Goal: Information Seeking & Learning: Learn about a topic

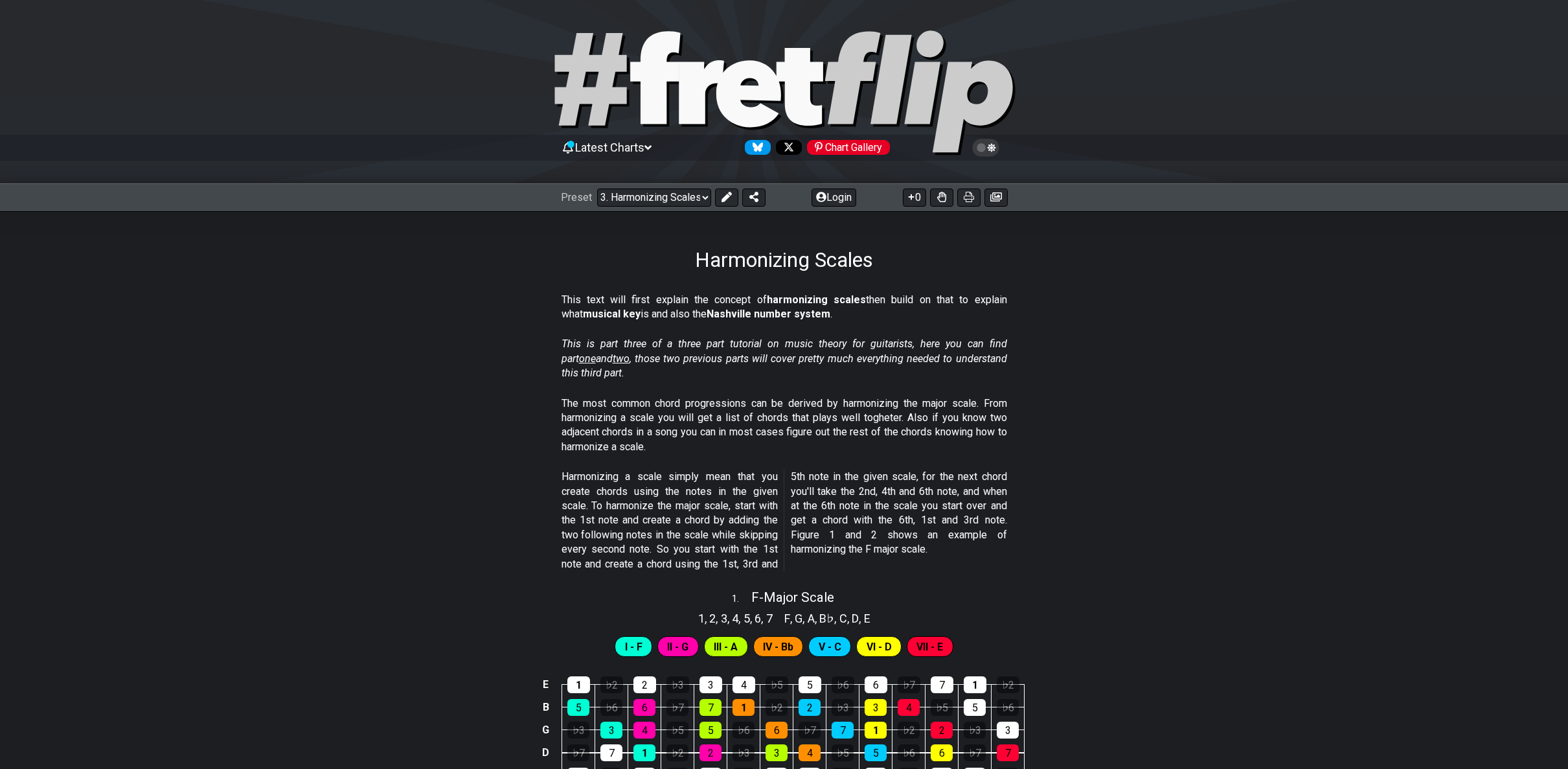
scroll to position [244, 0]
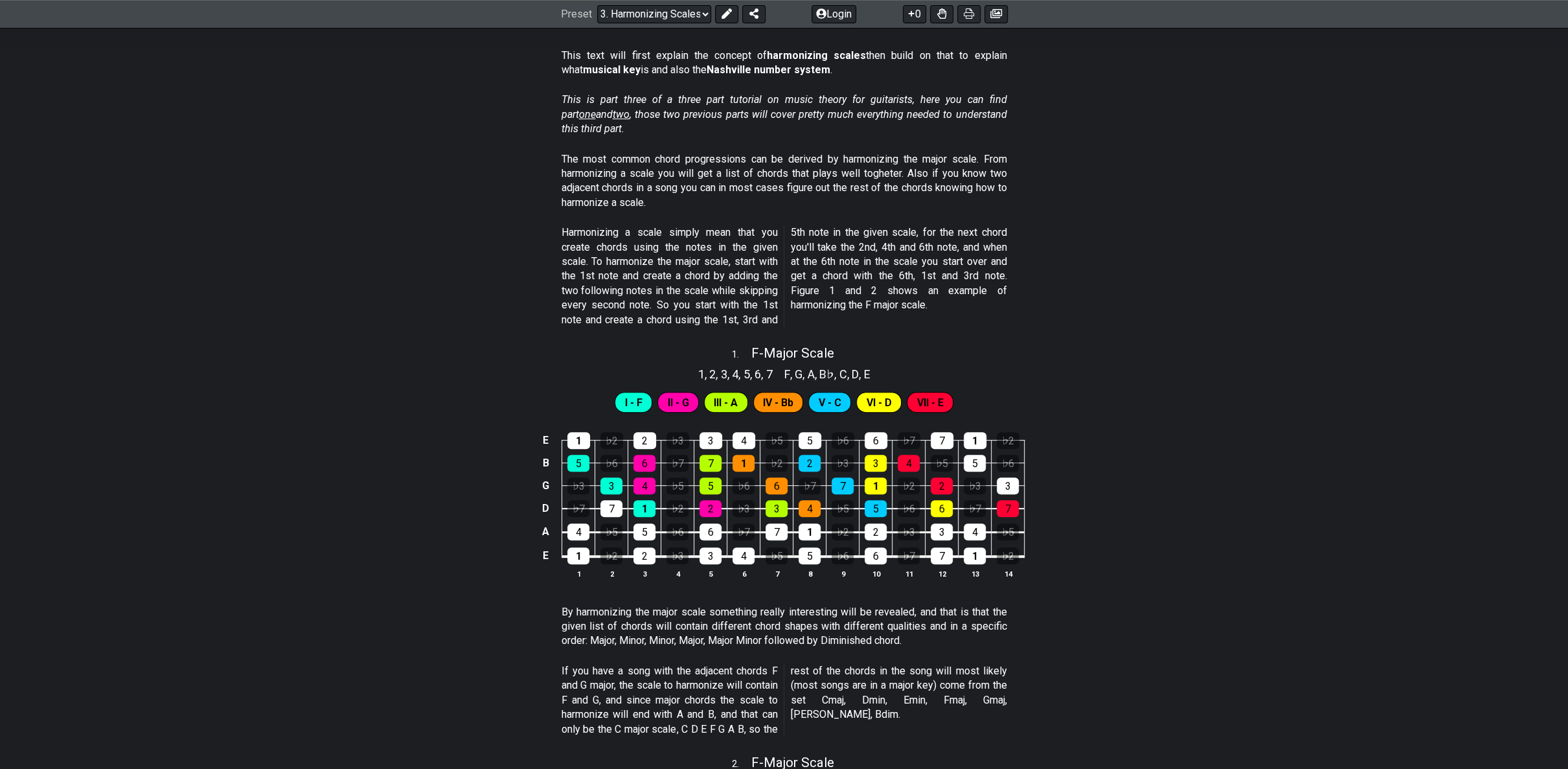
click at [1541, 271] on section "Harmonizing a scale simply mean that you create chords using the notes in the g…" at bounding box center [784, 279] width 1568 height 118
click at [15, 310] on section "Harmonizing a scale simply mean that you create chords using the notes in the g…" at bounding box center [784, 279] width 1568 height 118
click at [20, 83] on section "This text will first explain the concept of harmonizing scales then build on th…" at bounding box center [784, 65] width 1568 height 45
click at [23, 152] on section "The most common chord progressions can be derived by harmonizing the major scal…" at bounding box center [784, 183] width 1568 height 74
click at [269, 305] on section "Harmonizing a scale simply mean that you create chords using the notes in the g…" at bounding box center [784, 279] width 1568 height 118
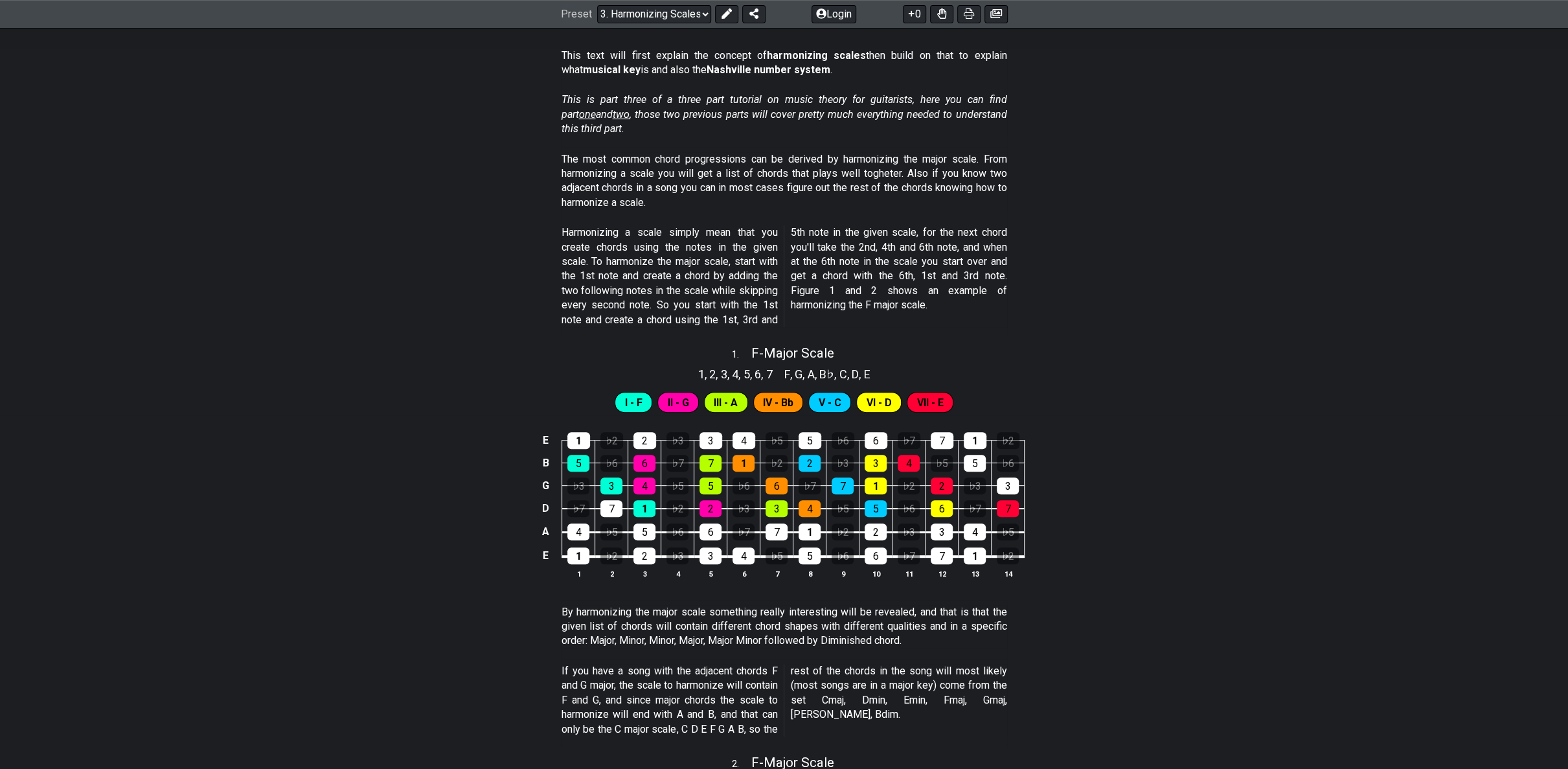
click at [443, 741] on section "If you have a song with the adjacent chords F and G major, the scale to harmoni…" at bounding box center [784, 703] width 1568 height 88
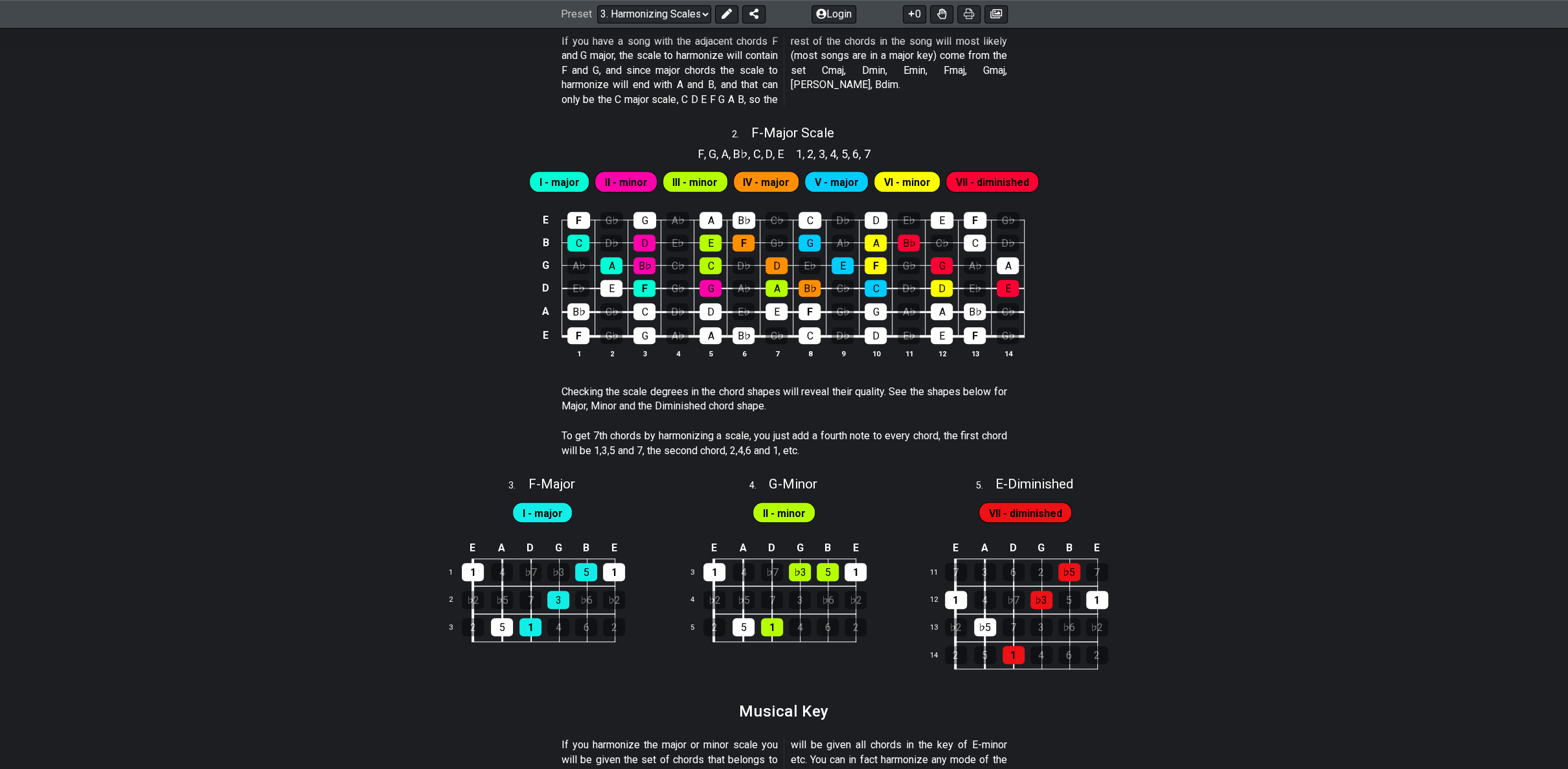
scroll to position [892, 0]
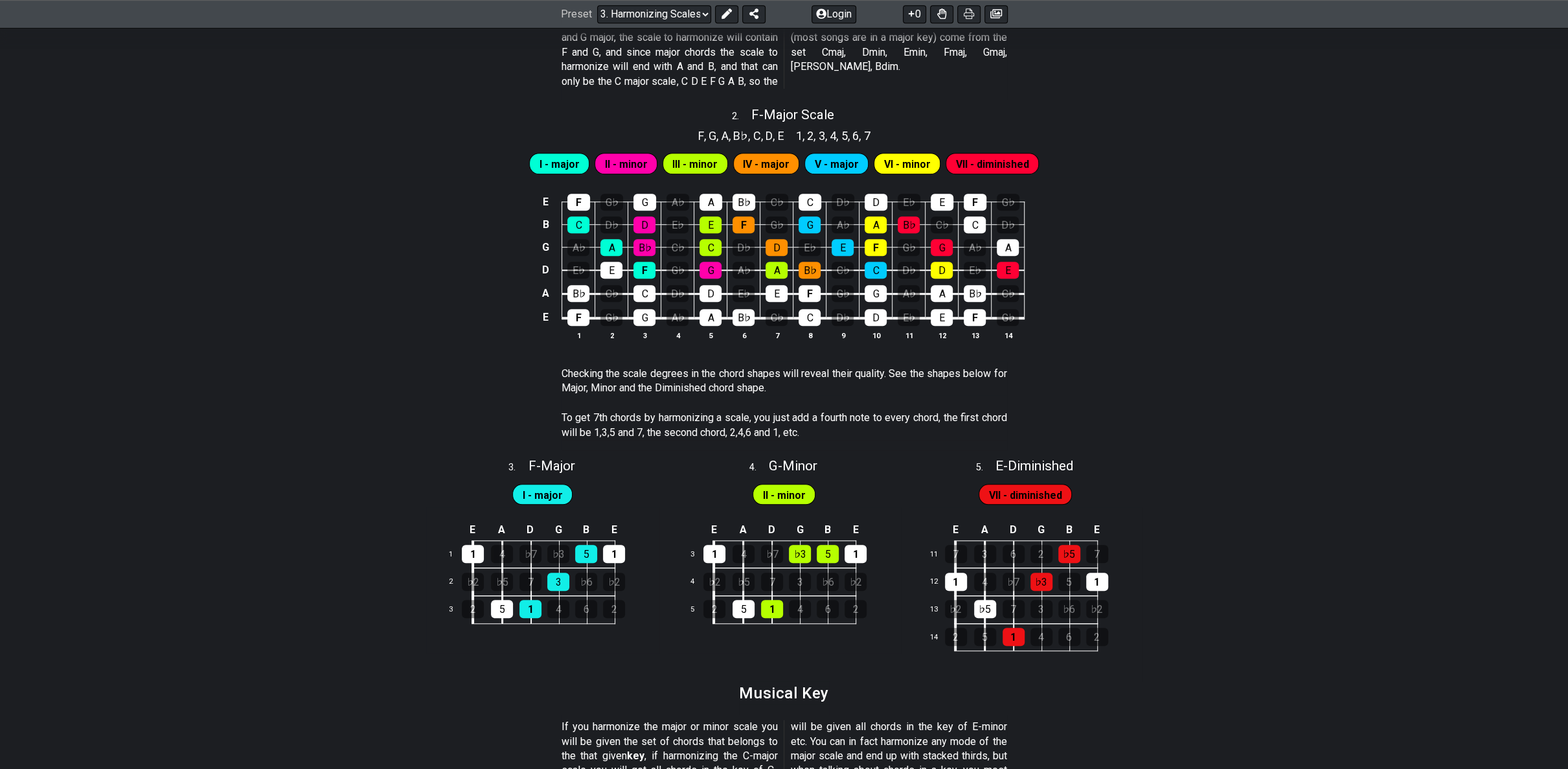
drag, startPoint x: 600, startPoint y: 373, endPoint x: 790, endPoint y: 372, distance: 190.0
click at [790, 372] on p "Checking the scale degrees in the chord shapes will reveal their quality. See t…" at bounding box center [784, 381] width 445 height 29
click at [737, 605] on div "5" at bounding box center [743, 608] width 22 height 18
click at [737, 609] on div "5" at bounding box center [743, 608] width 22 height 18
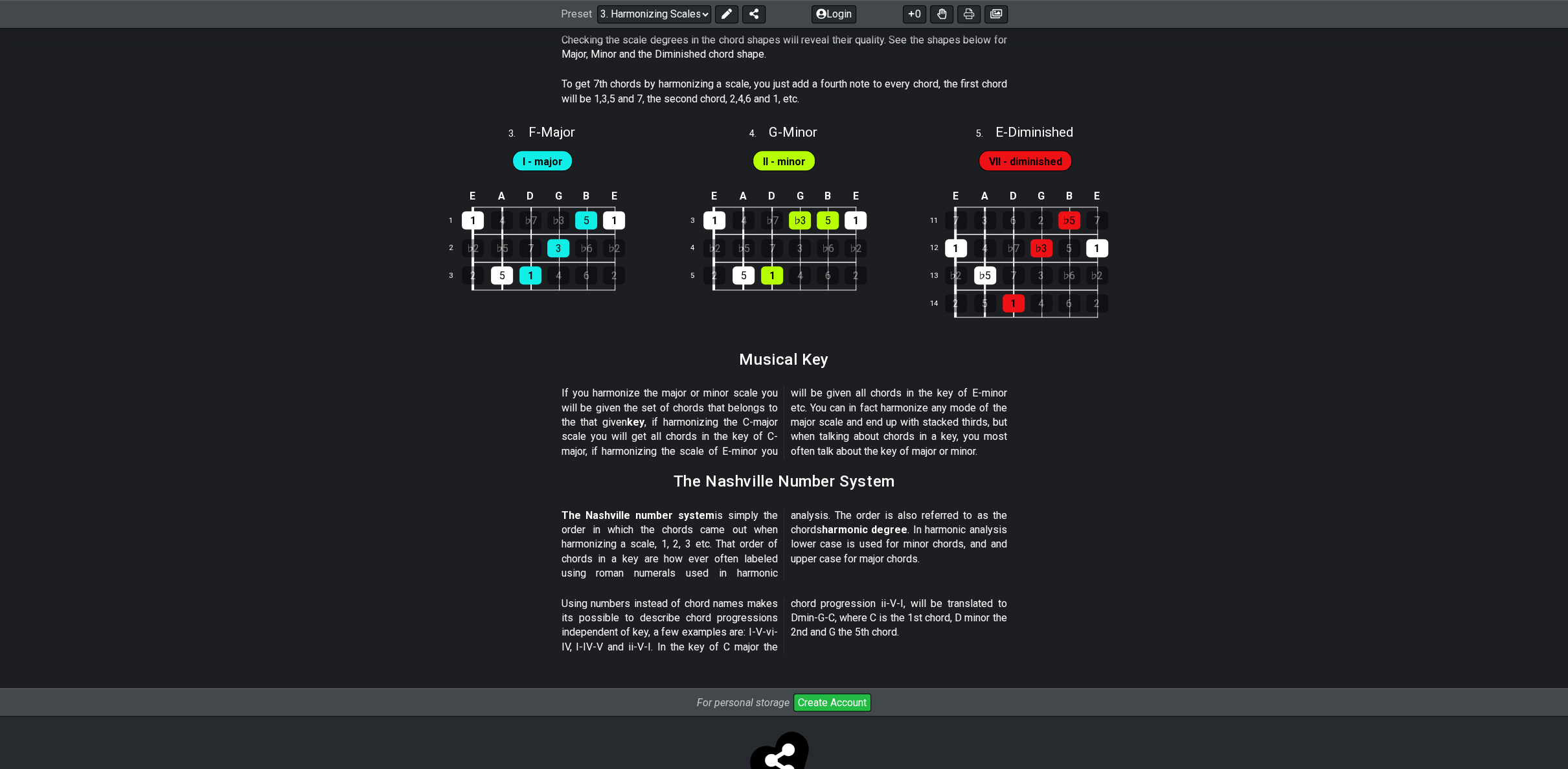
scroll to position [1269, 0]
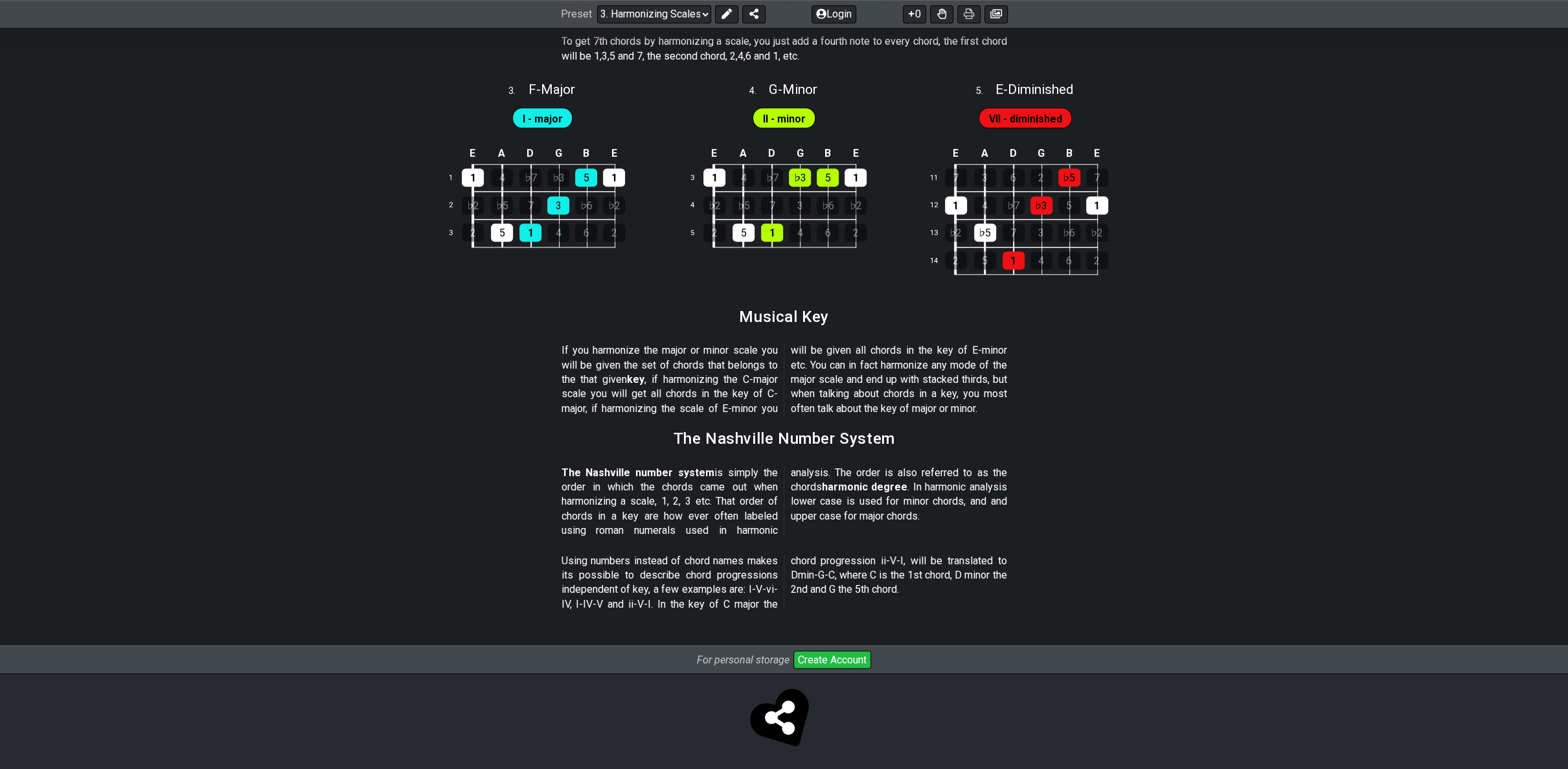
drag, startPoint x: 578, startPoint y: 346, endPoint x: 671, endPoint y: 345, distance: 93.0
click at [671, 345] on p "If you harmonize the major or minor scale you will be given the set of chords t…" at bounding box center [784, 379] width 445 height 72
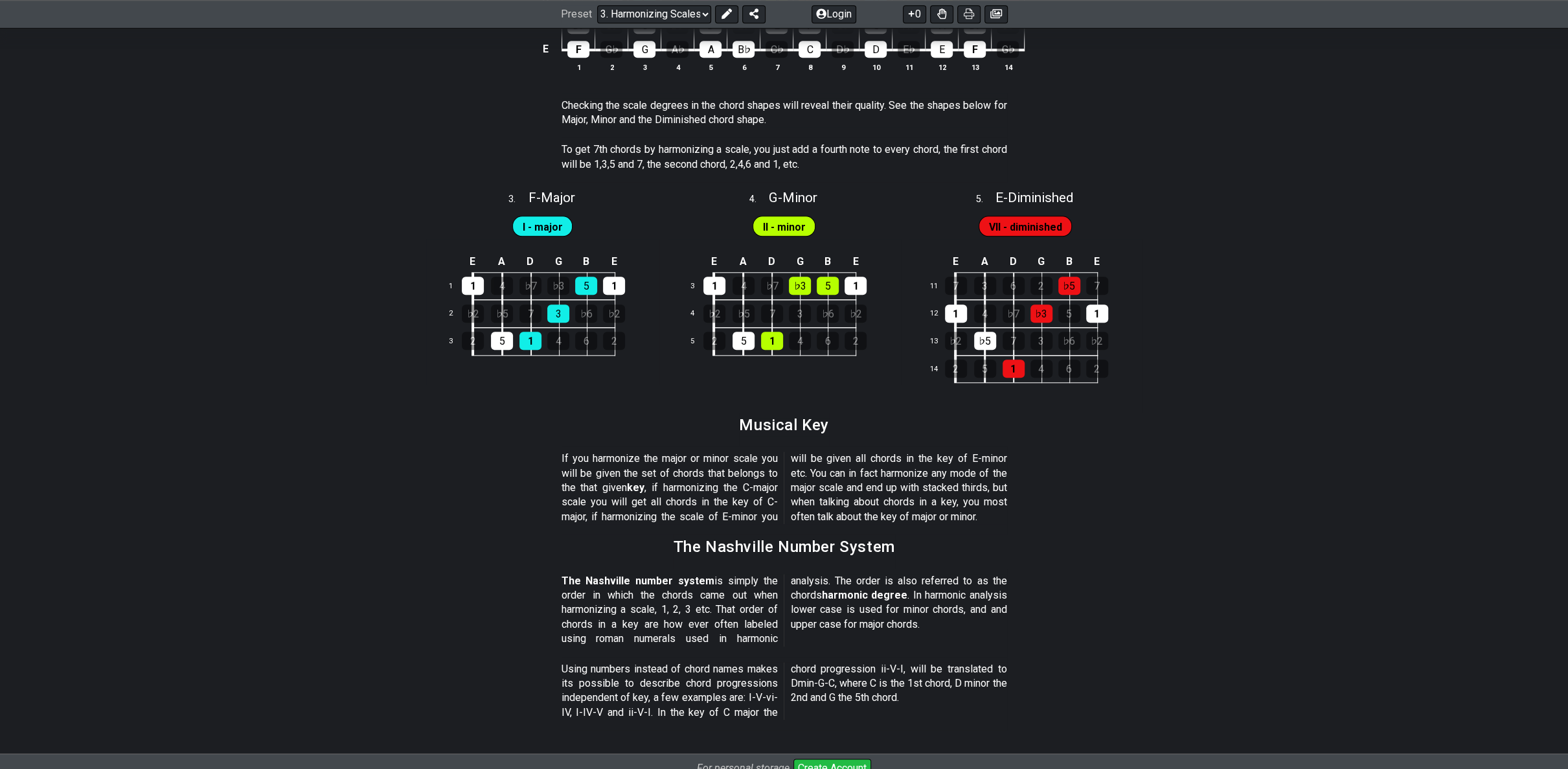
scroll to position [1052, 0]
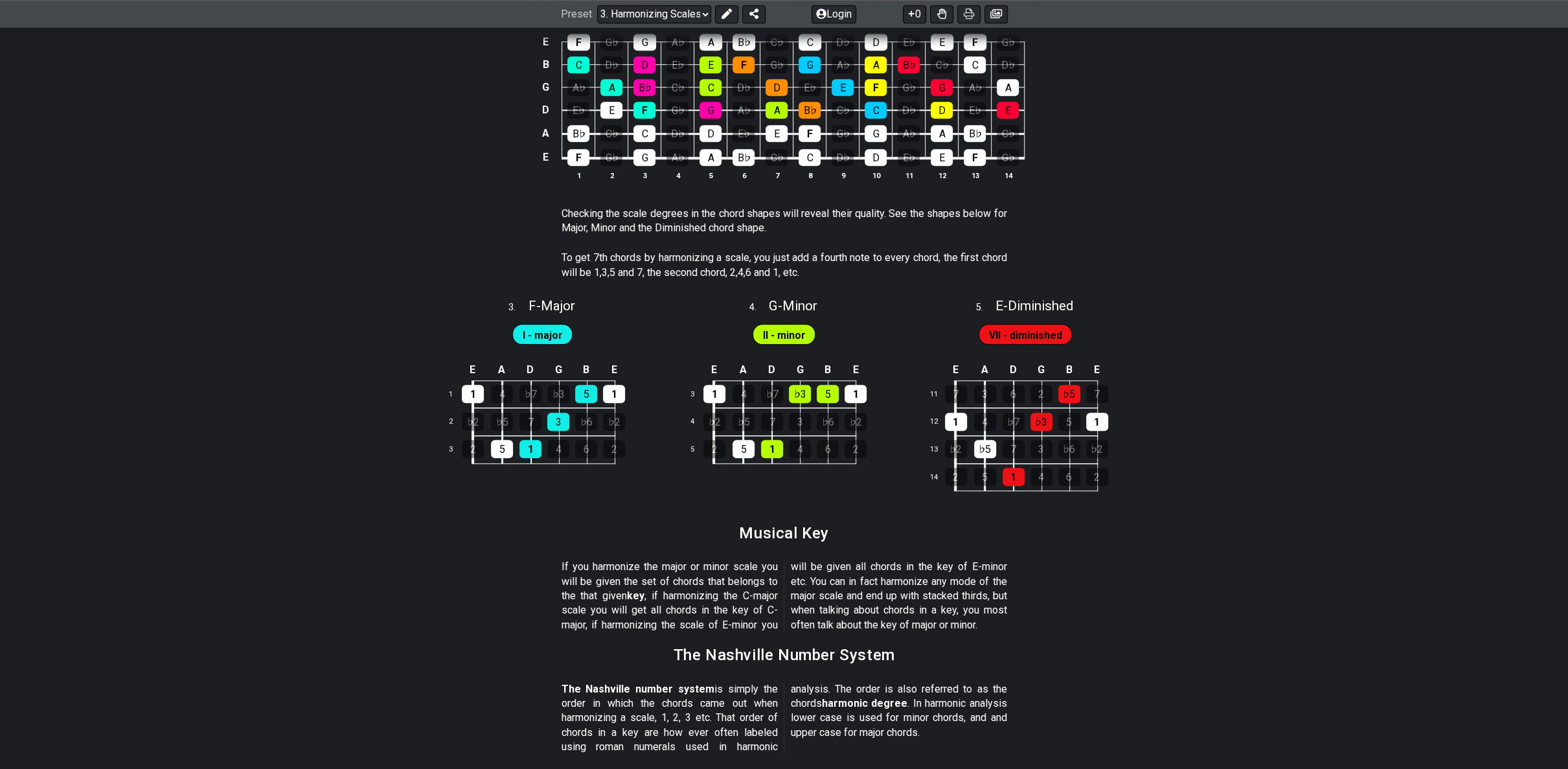
click at [34, 364] on div "This text will first explain the concept of harmonizing scales then build on th…" at bounding box center [784, 41] width 1568 height 1642
click at [1534, 501] on div "This text will first explain the concept of harmonizing scales then build on th…" at bounding box center [784, 41] width 1568 height 1642
click at [35, 203] on section "Checking the scale degrees in the chord shapes will reveal their quality. See t…" at bounding box center [784, 223] width 1568 height 45
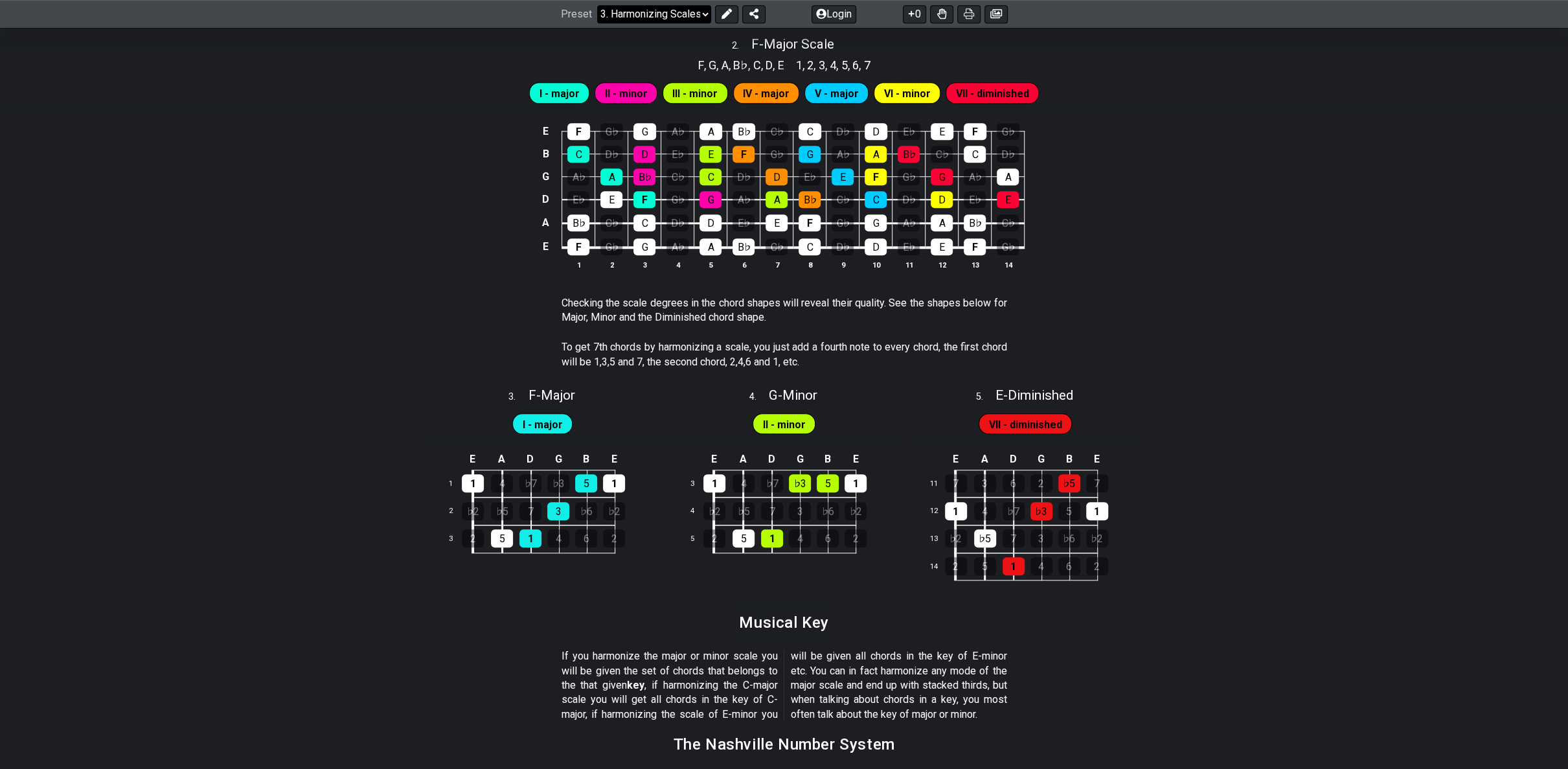
scroll to position [944, 0]
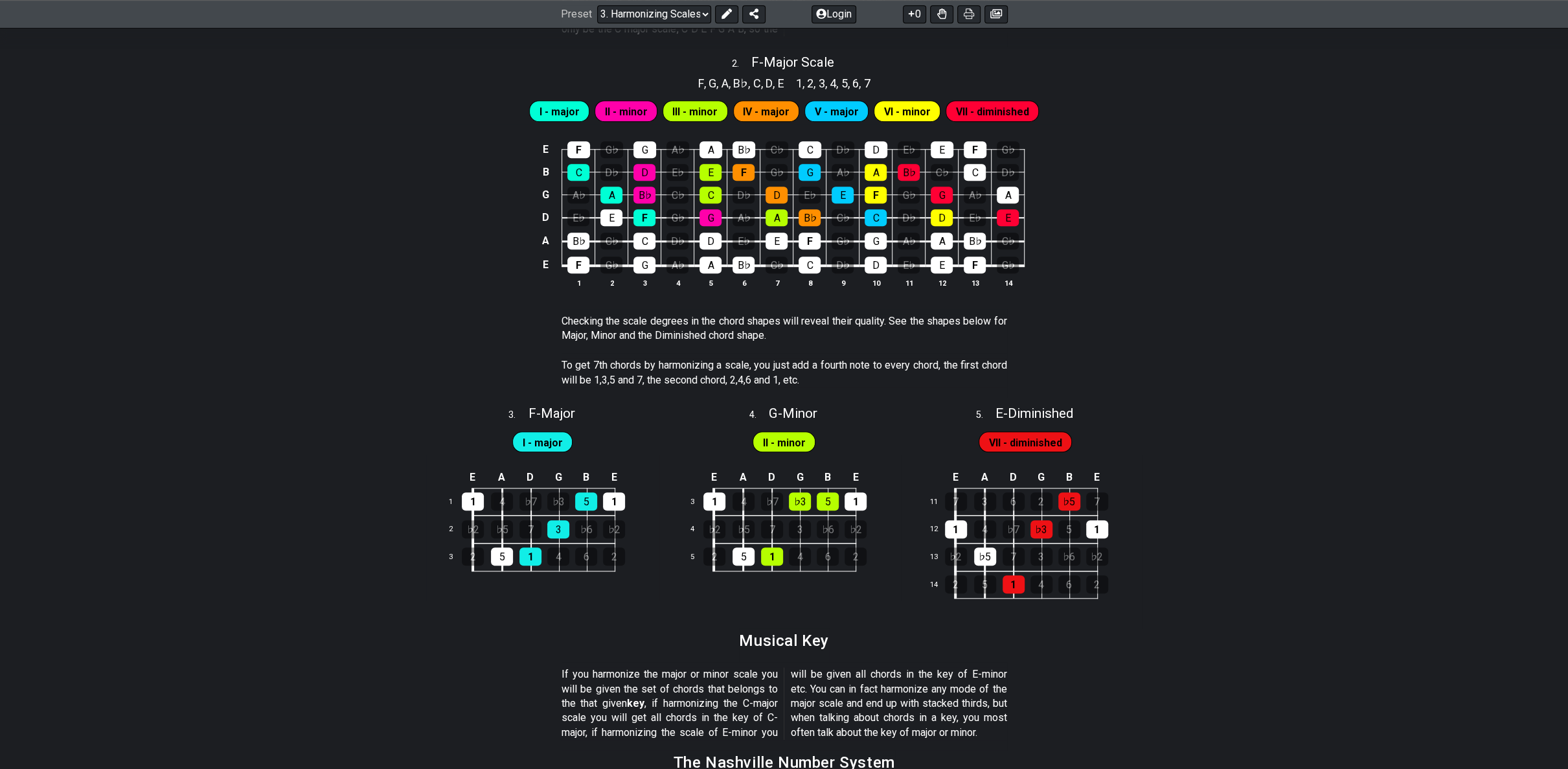
click at [13, 232] on div "E F G♭ G A♭ A B♭ C♭ C D♭ D E♭ E F G♭ B C D♭ D E♭ E F G♭ G A♭ A B♭ C♭ C D♭ G A♭ …" at bounding box center [784, 215] width 1568 height 182
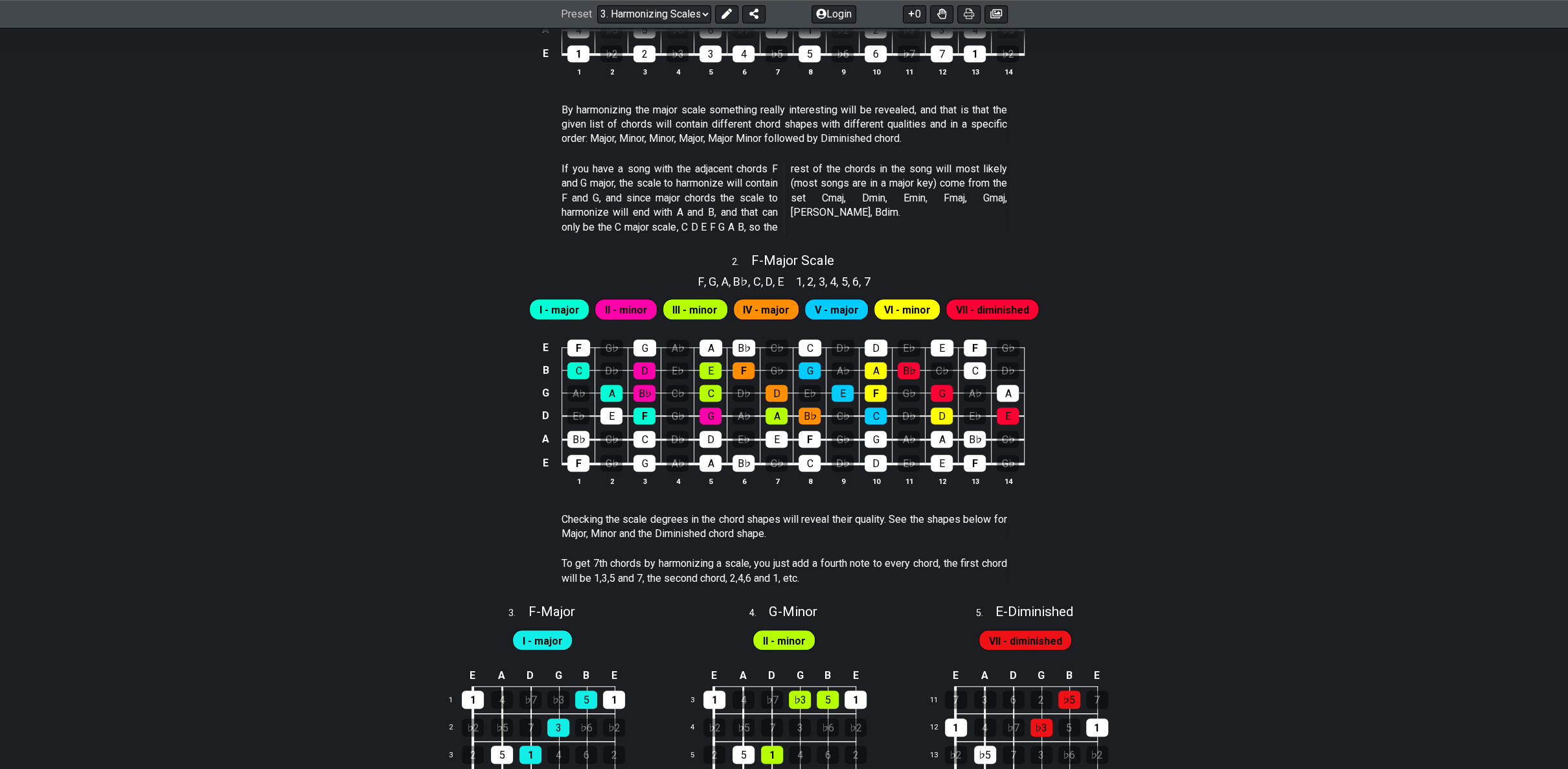
scroll to position [728, 0]
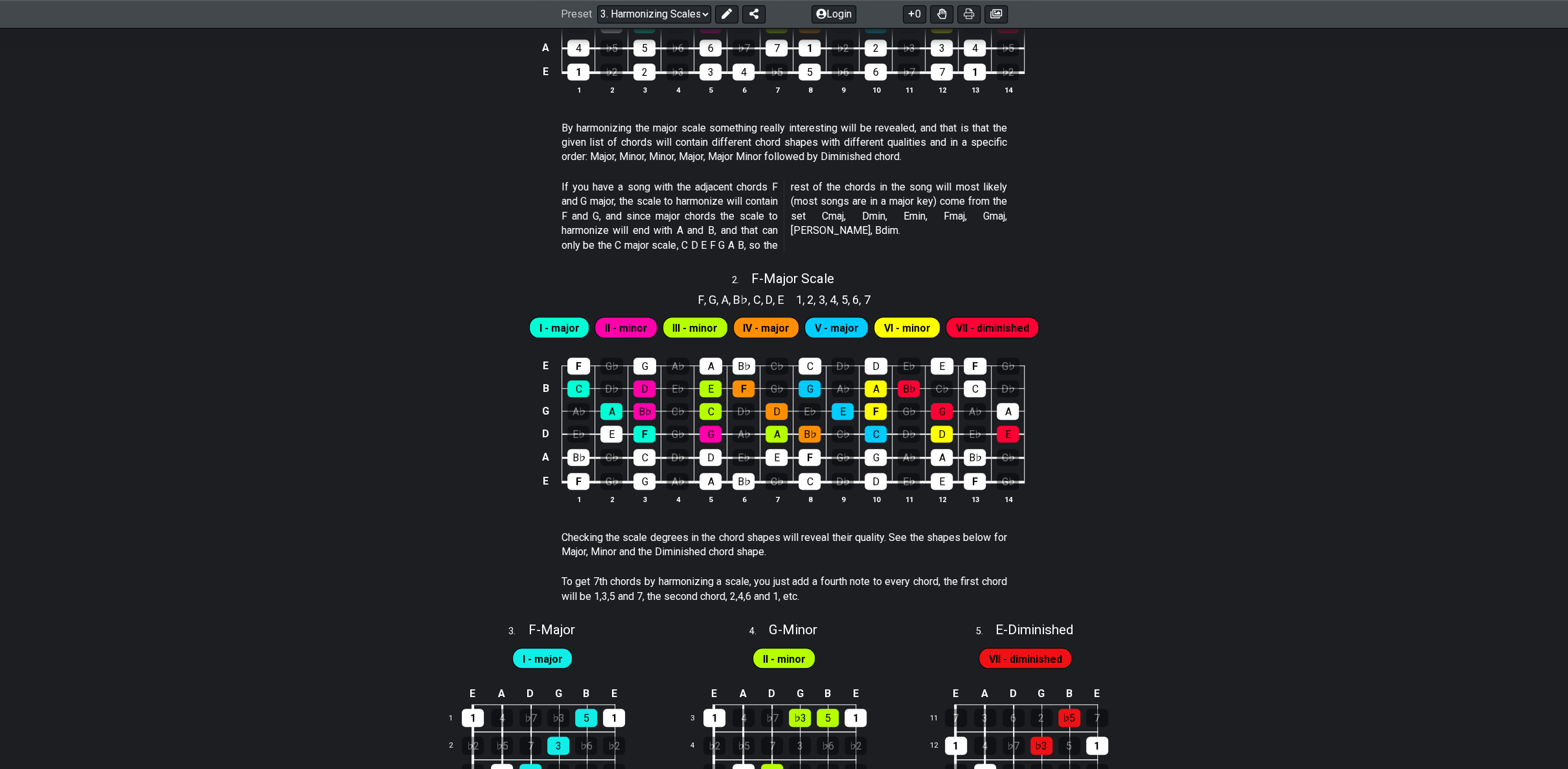
drag, startPoint x: 591, startPoint y: 158, endPoint x: 613, endPoint y: 157, distance: 22.0
click at [611, 158] on p "By harmonizing the major scale something really interesting will be revealed, a…" at bounding box center [784, 142] width 445 height 43
